Goal: Find specific page/section: Find specific page/section

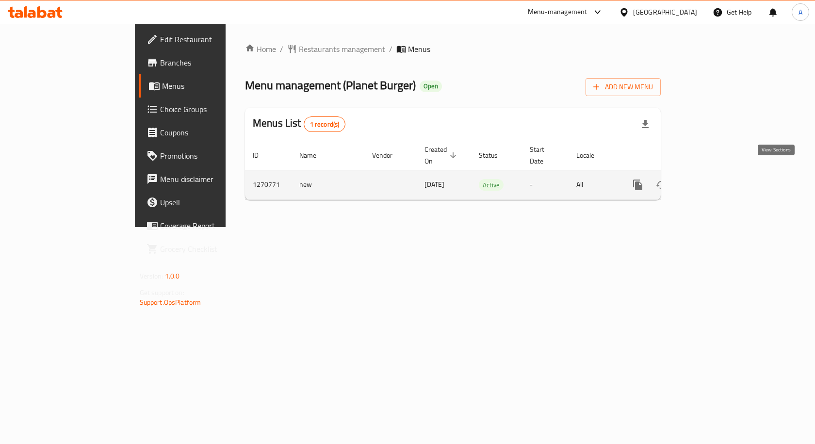
click at [714, 179] on icon "enhanced table" at bounding box center [708, 185] width 12 height 12
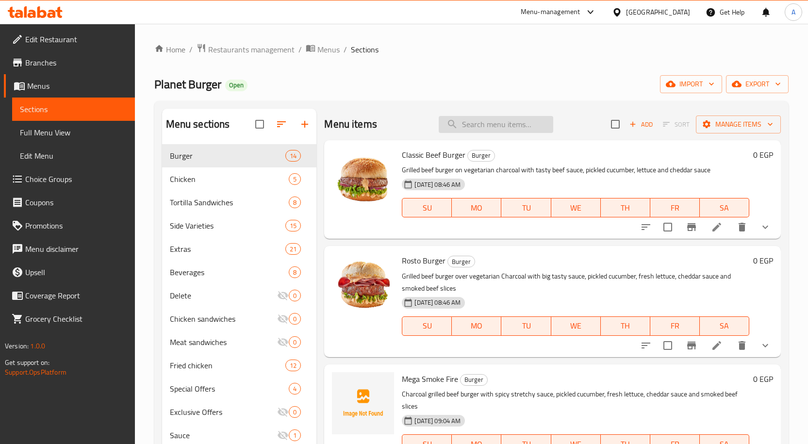
click at [485, 124] on input "search" at bounding box center [496, 124] width 115 height 17
paste input "771994"
type input "771994"
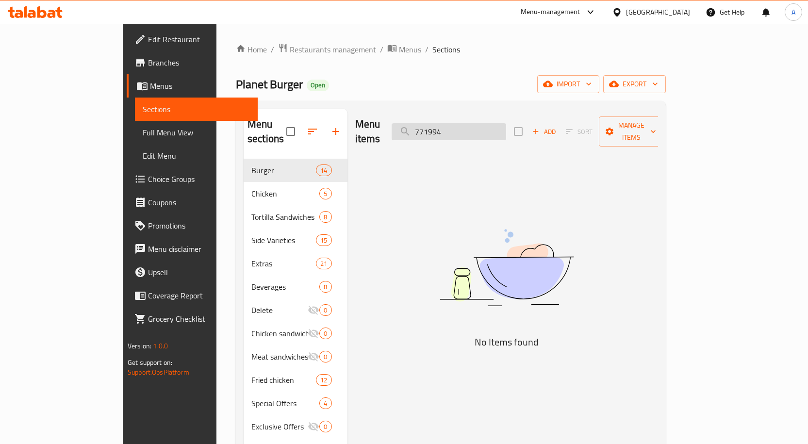
click at [482, 132] on input "771994" at bounding box center [449, 131] width 115 height 17
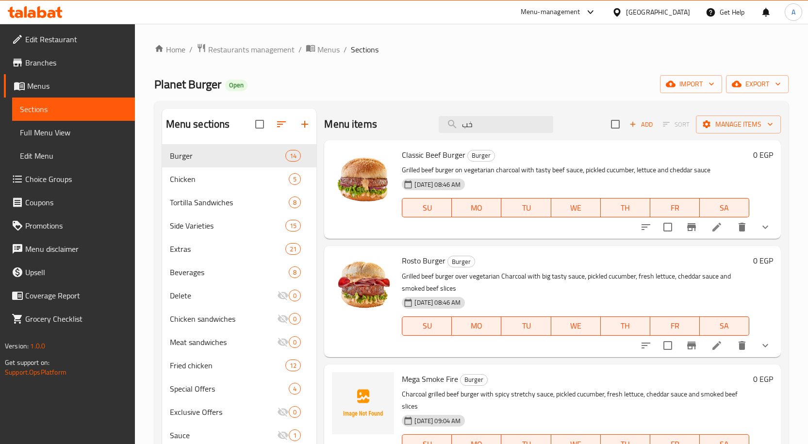
type input "خ"
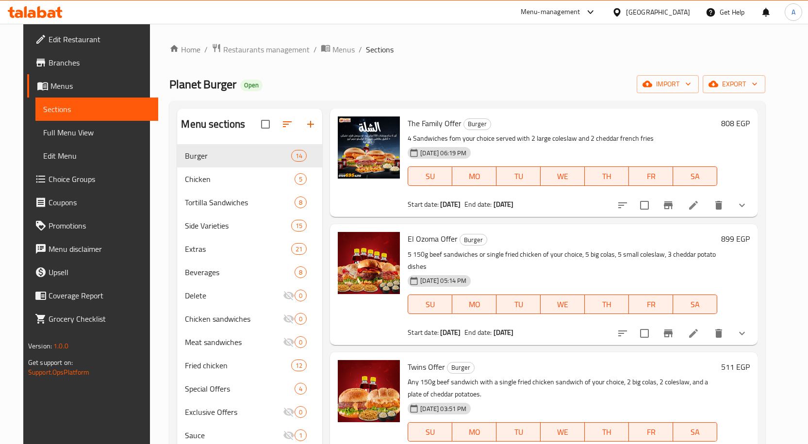
scroll to position [49, 0]
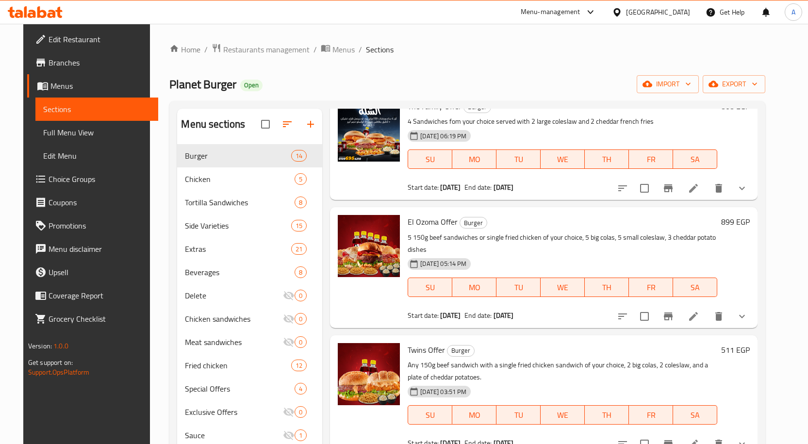
click at [435, 225] on span "El Ozoma Offer" at bounding box center [433, 222] width 50 height 15
copy h6 "El Ozoma Offer"
click at [427, 230] on div "El Ozoma Offer Burger 5 150g beef sandwiches or single fried chicken of your ch…" at bounding box center [562, 267] width 317 height 113
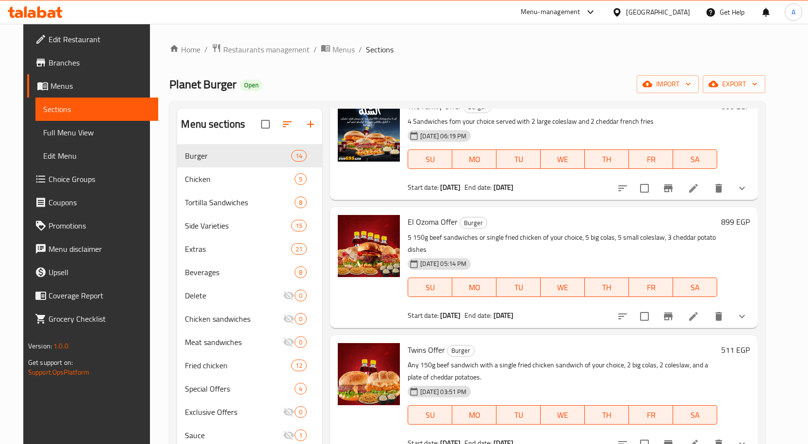
click at [427, 227] on span "El Ozoma Offer" at bounding box center [433, 222] width 50 height 15
copy h6 "El Ozoma Offer"
click at [423, 343] on span "Twins Offer" at bounding box center [426, 350] width 37 height 15
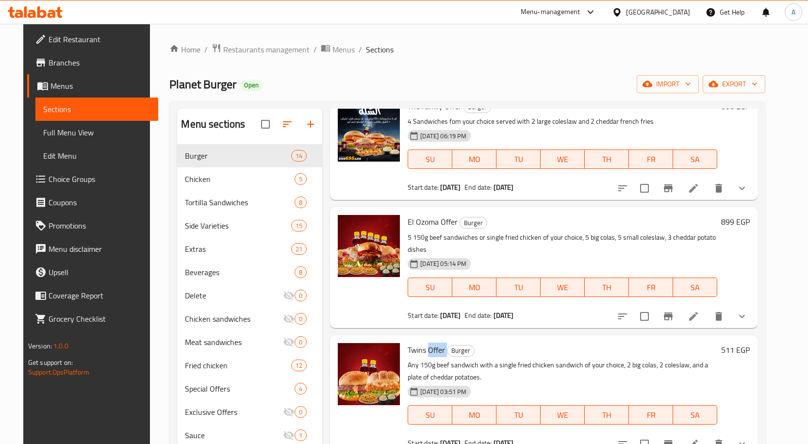
click at [423, 343] on span "Twins Offer" at bounding box center [426, 350] width 37 height 15
copy h6 "Twins Offer"
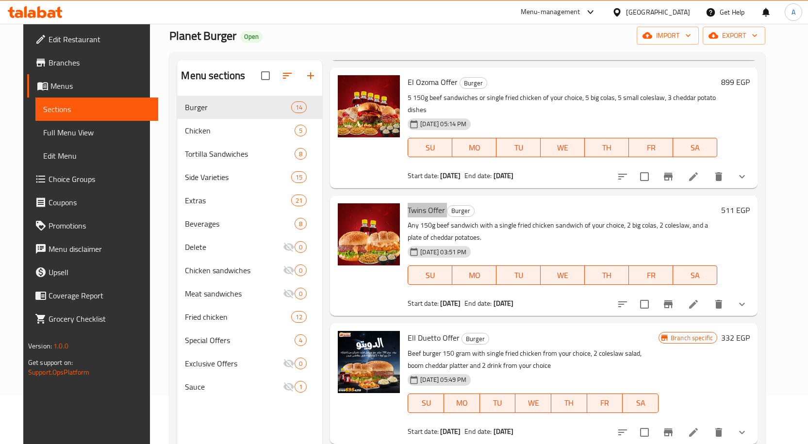
scroll to position [146, 0]
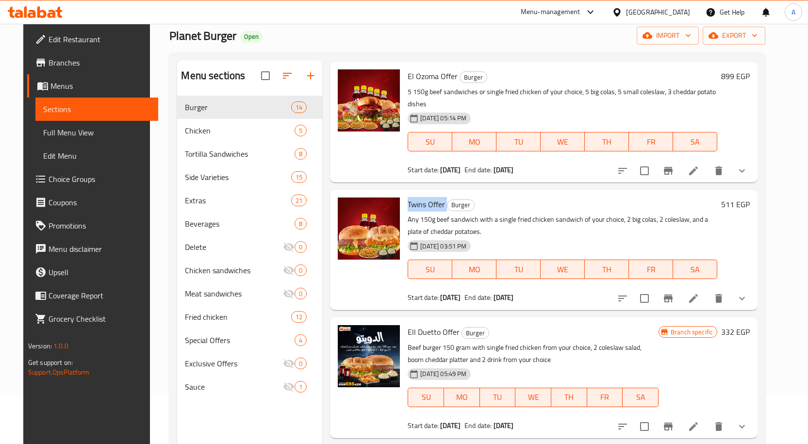
click at [417, 325] on span "Ell Duetto Offer" at bounding box center [434, 332] width 52 height 15
copy h6 "Ell Duetto Offer"
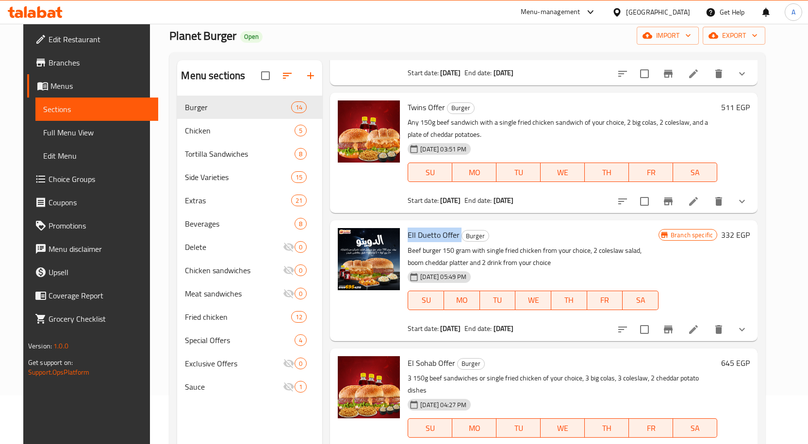
scroll to position [291, 0]
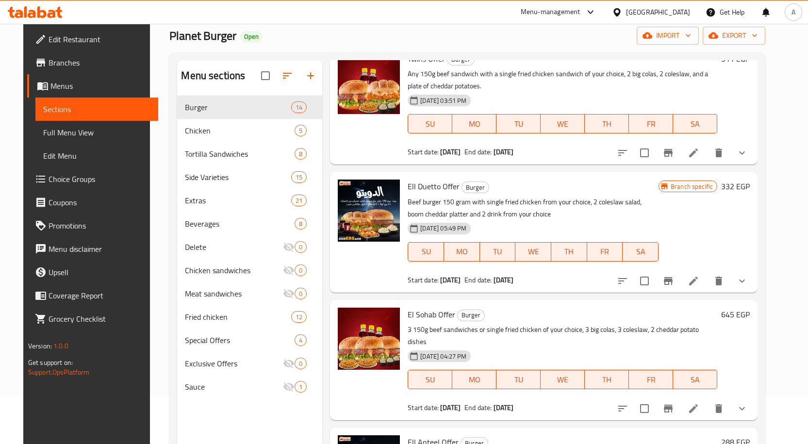
click at [440, 307] on span "El Sohab Offer" at bounding box center [432, 314] width 48 height 15
copy h6 "El Sohab Offer"
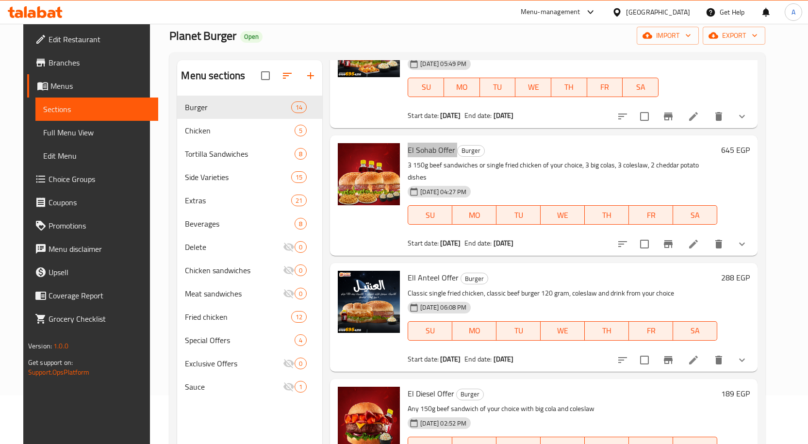
scroll to position [485, 0]
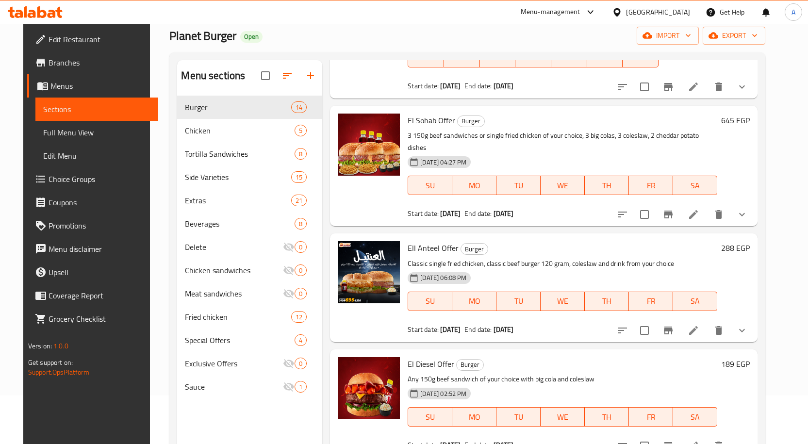
click at [427, 241] on span "Ell Anteel Offer" at bounding box center [433, 248] width 51 height 15
copy h6 "Ell Anteel Offer"
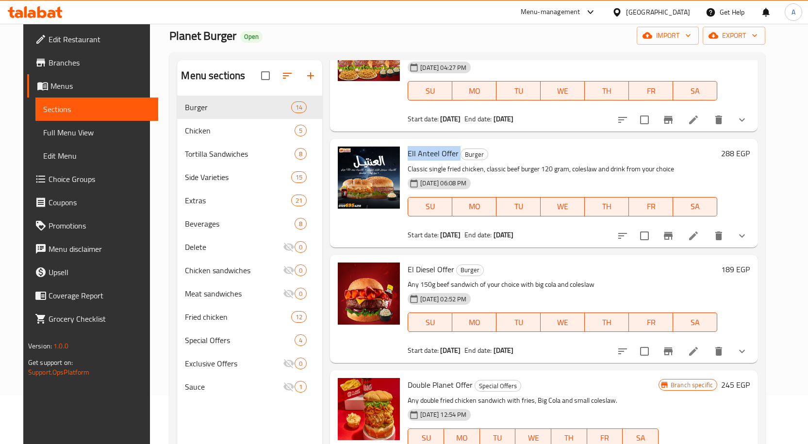
scroll to position [582, 0]
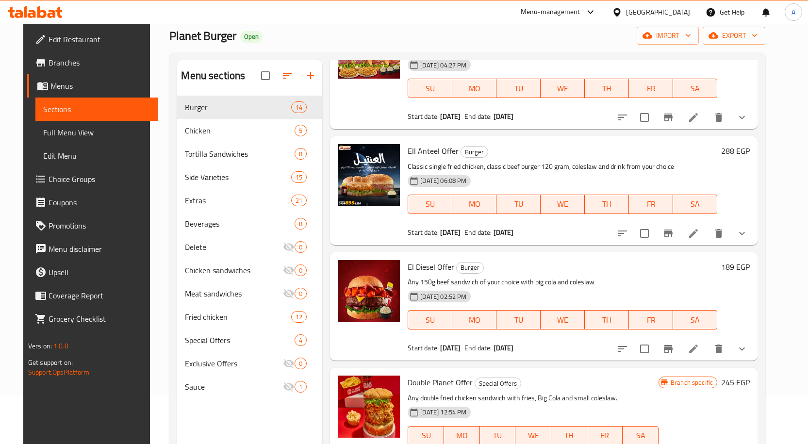
click at [428, 260] on span "El Diesel Offer" at bounding box center [431, 267] width 47 height 15
copy h6 "El Diesel Offer"
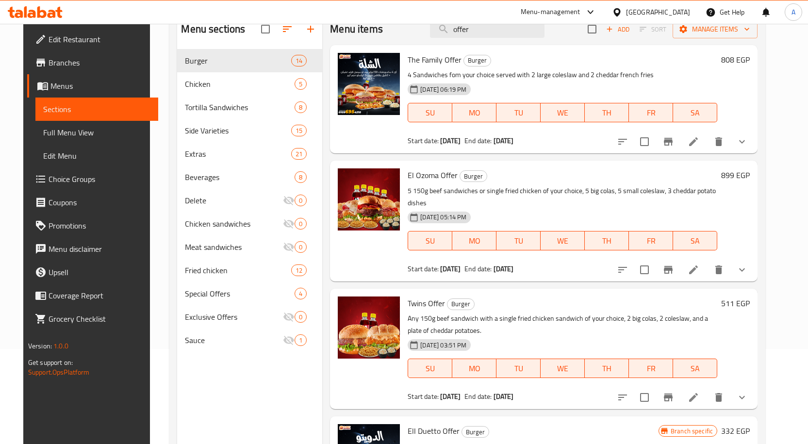
scroll to position [39, 0]
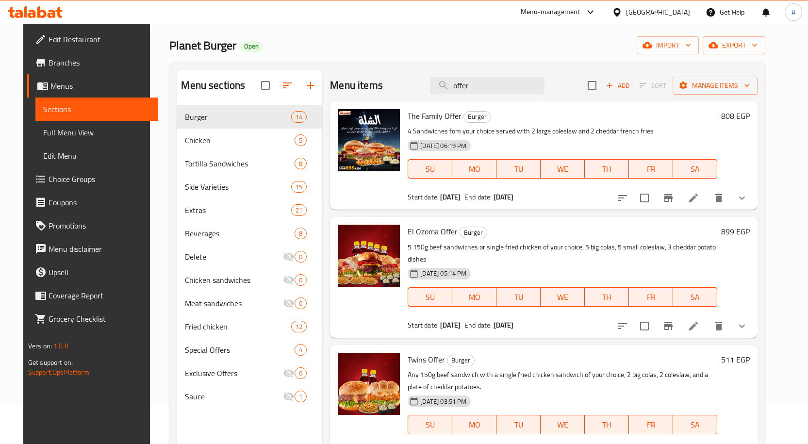
click at [492, 60] on div "Home / Restaurants management / Menus / Sections Planet Burger Open import expo…" at bounding box center [467, 262] width 596 height 517
click at [494, 84] on input "offer" at bounding box center [487, 85] width 115 height 17
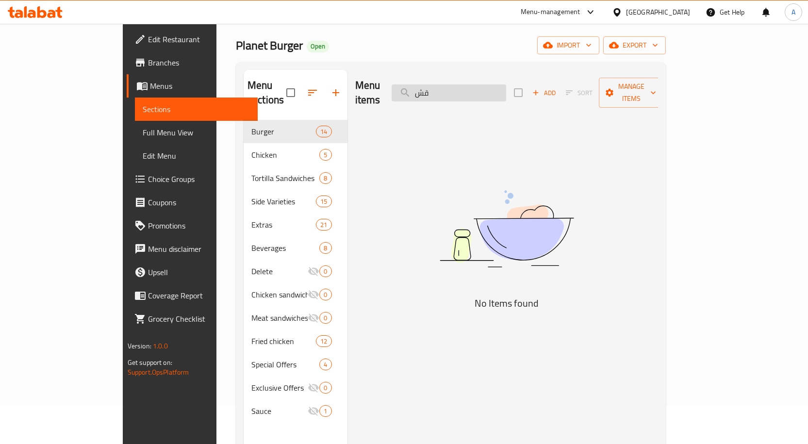
type input "ق"
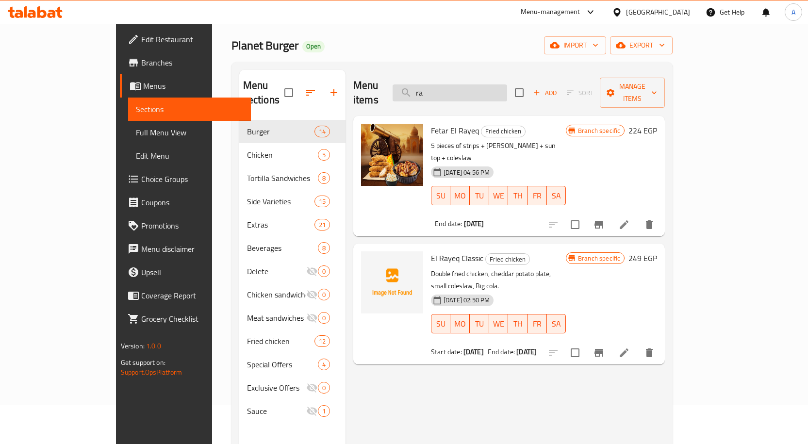
type input "r"
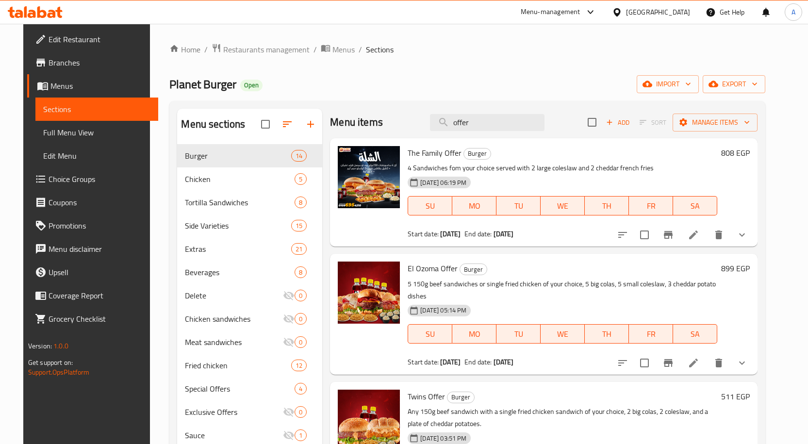
scroll to position [0, 0]
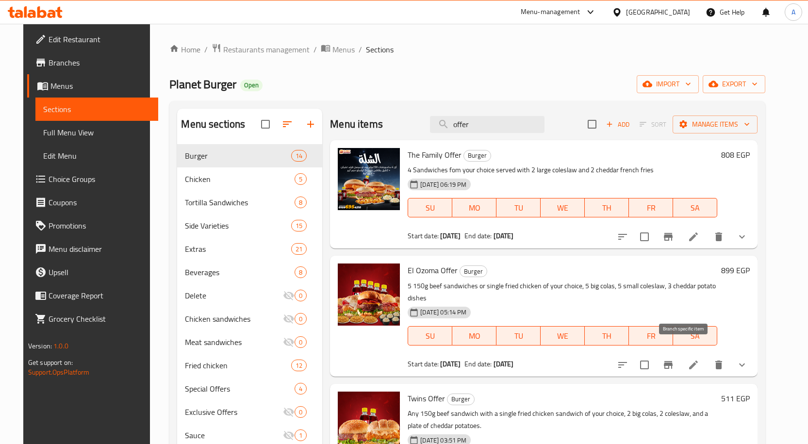
click at [673, 361] on icon "Branch-specific-item" at bounding box center [668, 365] width 9 height 8
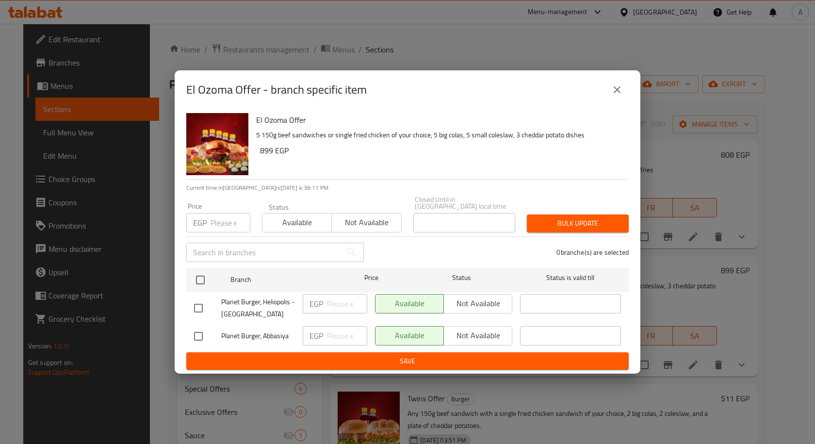
click at [617, 93] on icon "close" at bounding box center [617, 89] width 7 height 7
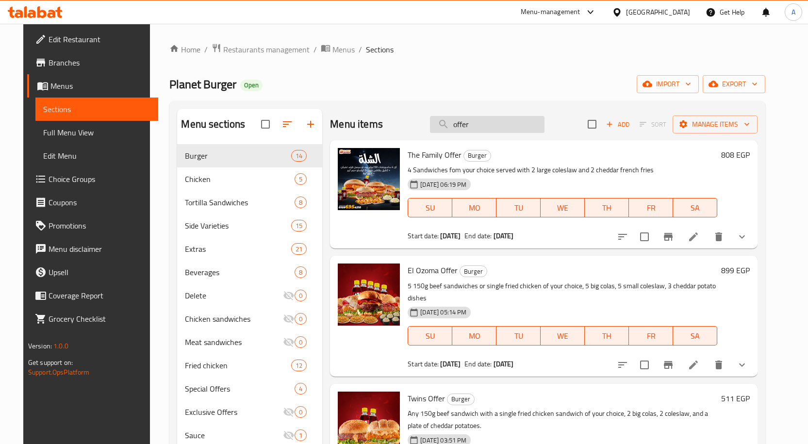
click at [476, 129] on input "offer" at bounding box center [487, 124] width 115 height 17
type input "ش"
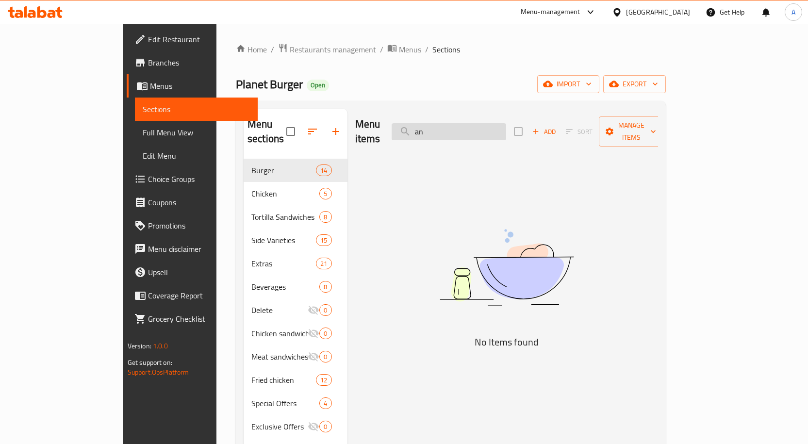
type input "a"
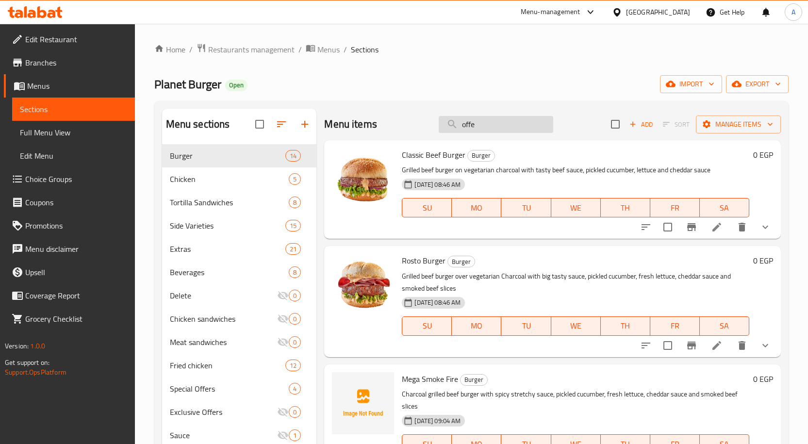
type input "offer"
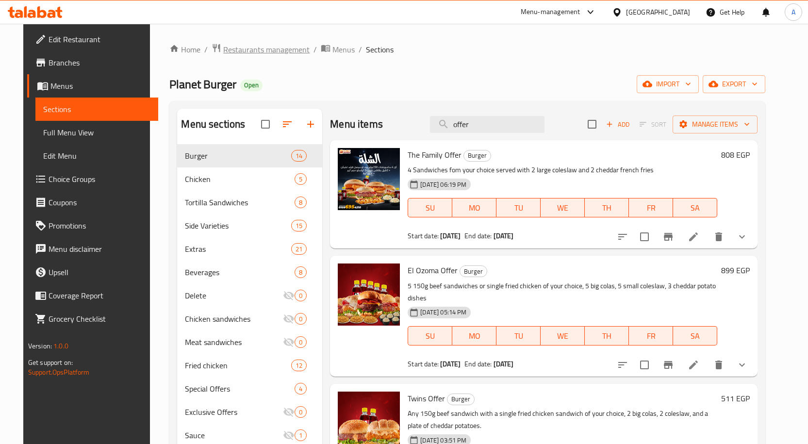
click at [257, 54] on span "Restaurants management" at bounding box center [266, 50] width 86 height 12
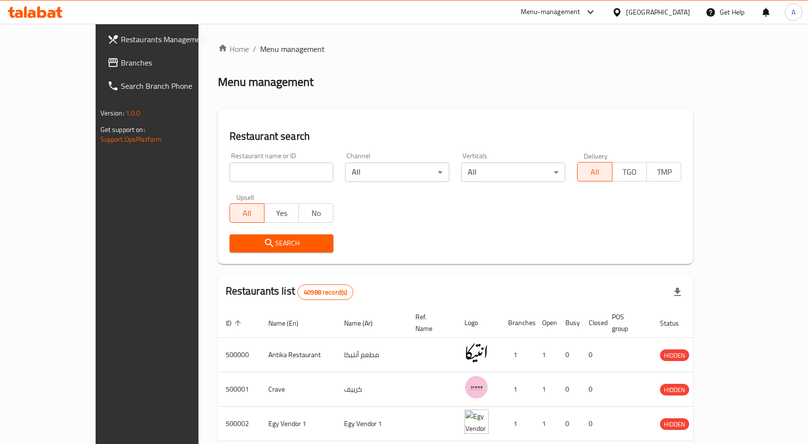
click at [282, 182] on div "Restaurant name or ID Restaurant name or ID" at bounding box center [282, 167] width 116 height 41
click at [273, 182] on div "Restaurant name or ID Restaurant name or ID" at bounding box center [282, 167] width 116 height 41
paste input "701793"
type input "701793"
click button "Search" at bounding box center [282, 243] width 104 height 18
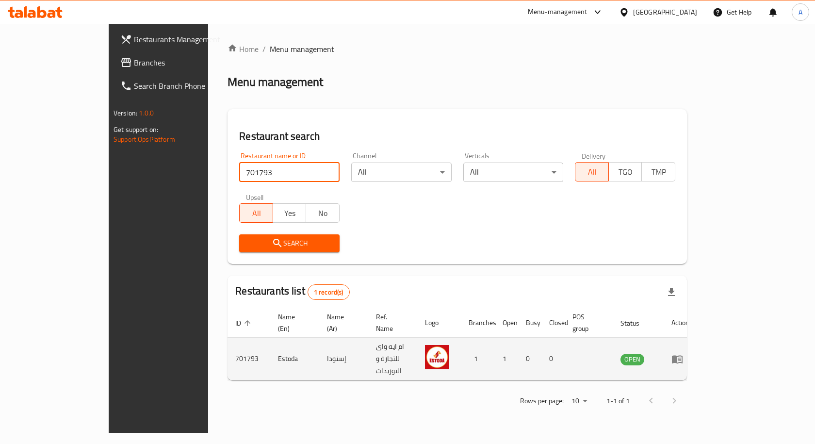
click at [697, 354] on td "enhanced table" at bounding box center [680, 359] width 33 height 43
click at [683, 353] on icon "enhanced table" at bounding box center [678, 359] width 12 height 12
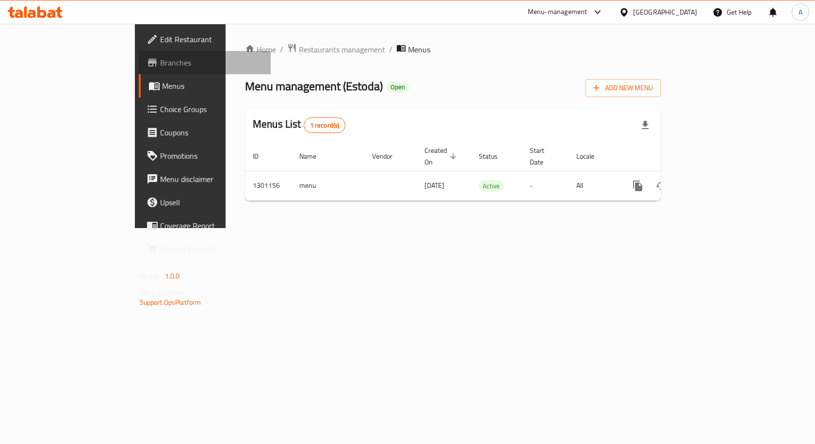
click at [160, 64] on span "Branches" at bounding box center [211, 63] width 103 height 12
